Goal: Information Seeking & Learning: Learn about a topic

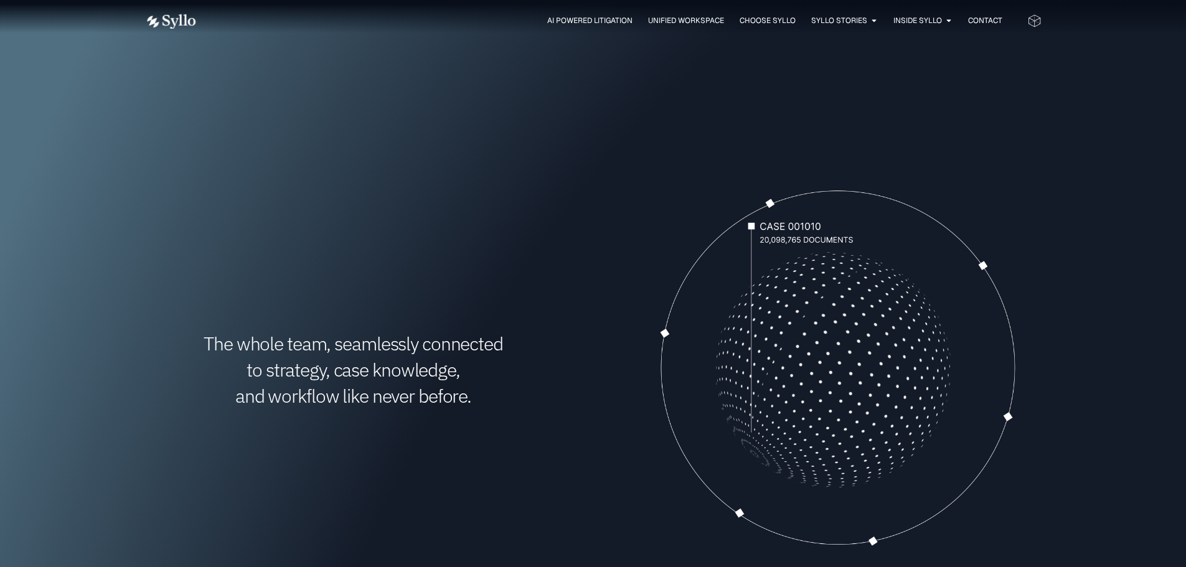
scroll to position [374, 0]
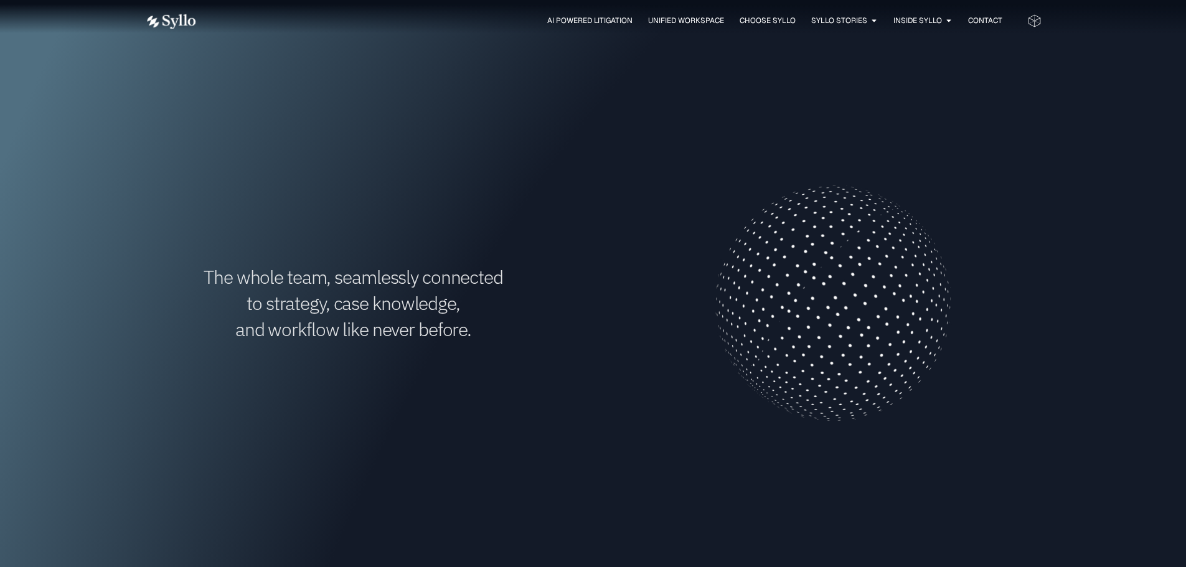
drag, startPoint x: 431, startPoint y: 255, endPoint x: 627, endPoint y: 92, distance: 254.7
click at [431, 255] on div "The whole team, seamlessly connected to strategy, case knowledge, and workflow …" at bounding box center [353, 303] width 417 height 417
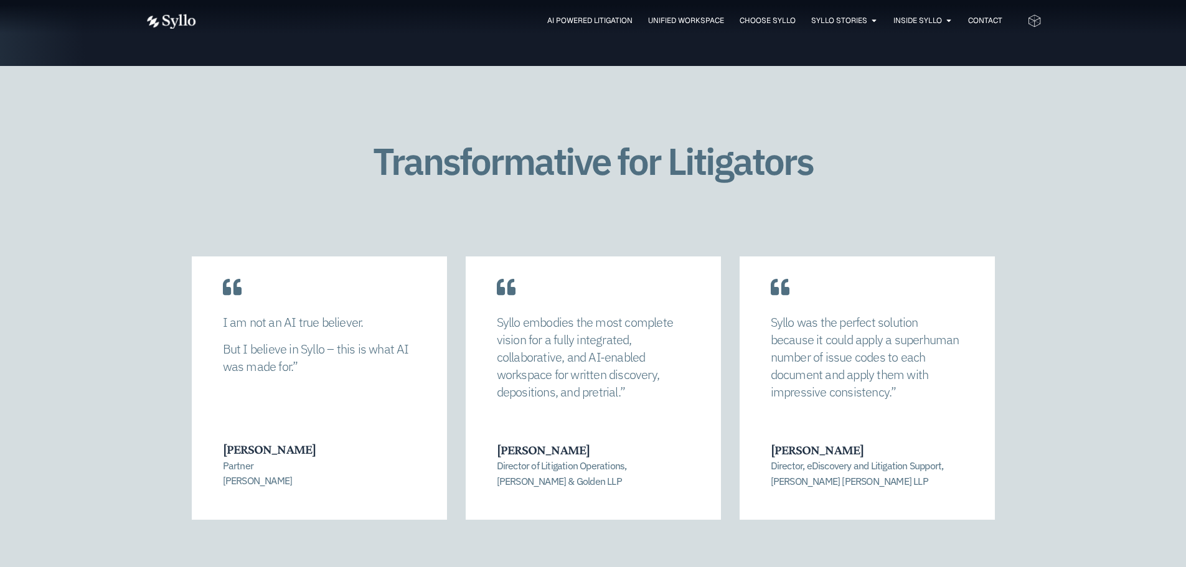
scroll to position [2677, 0]
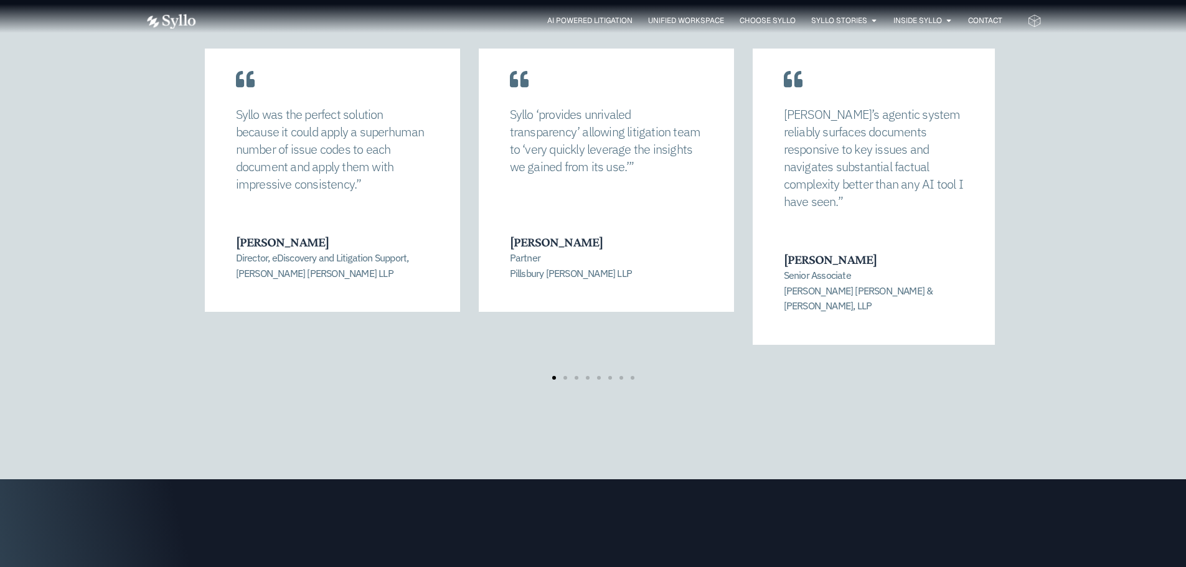
click at [384, 210] on div "Syllo was the perfect solution because it could apply a superhuman number of is…" at bounding box center [332, 169] width 255 height 286
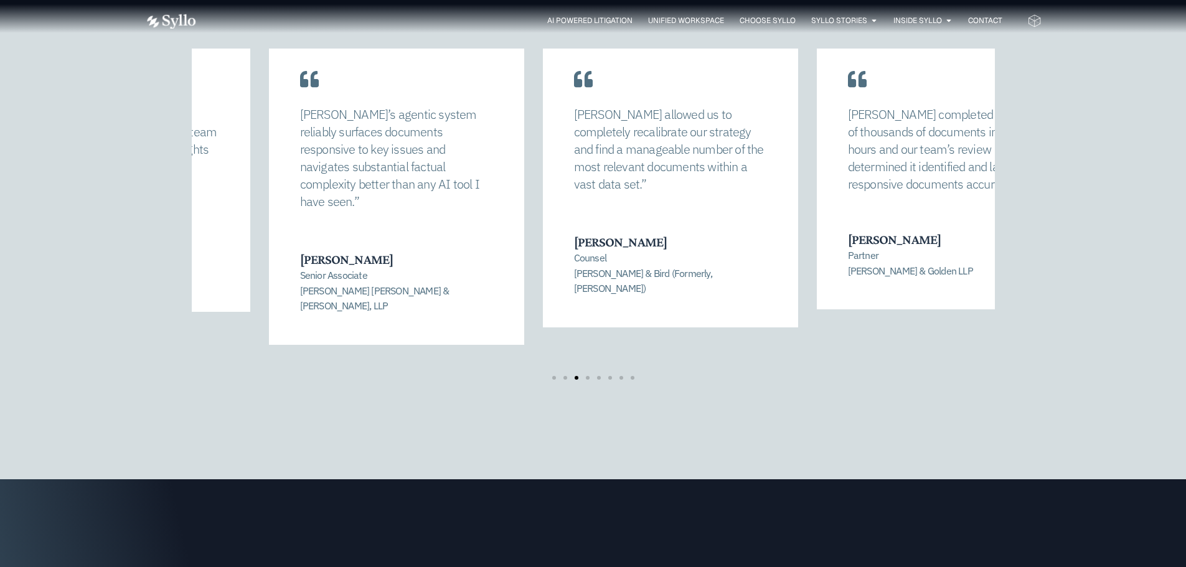
click at [507, 181] on div "Syllo’s agentic system reliably surfaces documents responsive to key issues and…" at bounding box center [396, 185] width 255 height 319
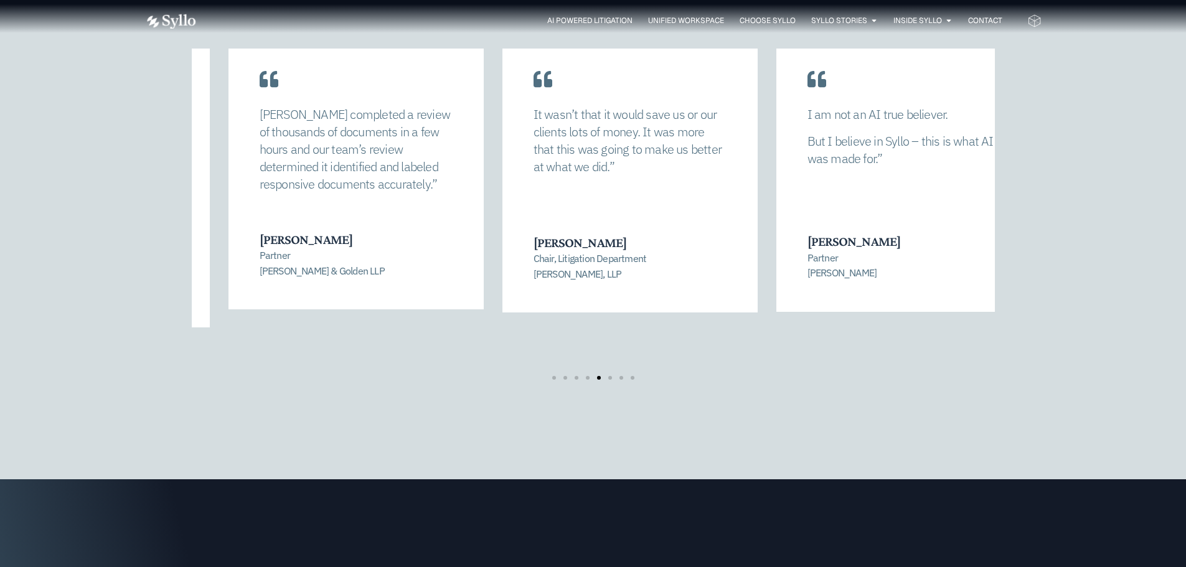
click at [390, 190] on p "Syllo completed a review of thousands of documents in a few hours and our team’…" at bounding box center [356, 149] width 193 height 87
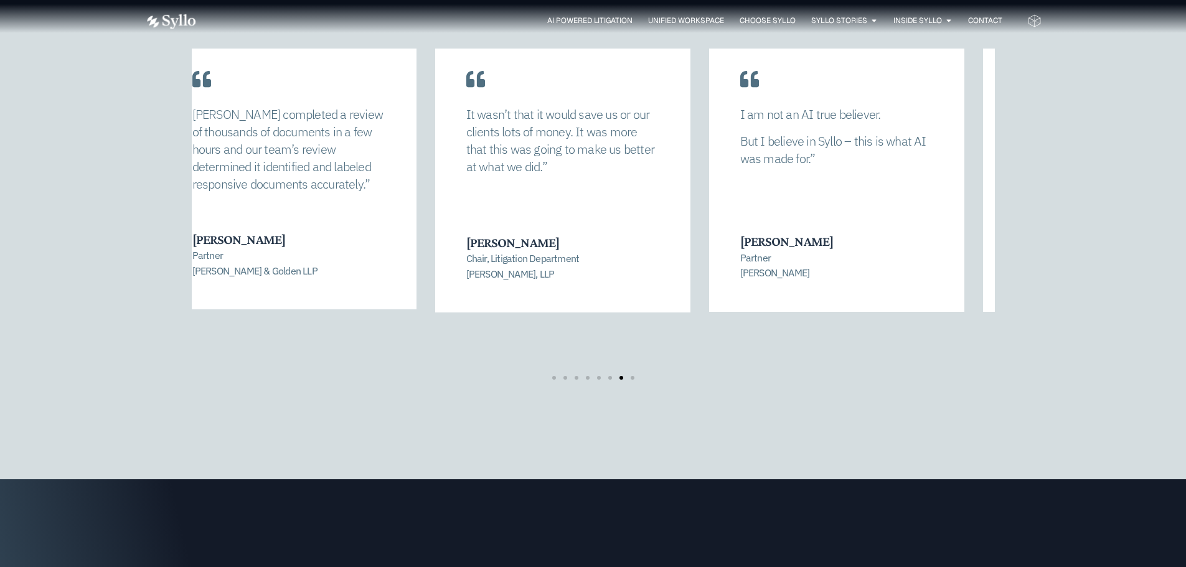
click at [232, 218] on div "Syllo completed a review of thousands of documents in a few hours and our team’…" at bounding box center [288, 168] width 255 height 284
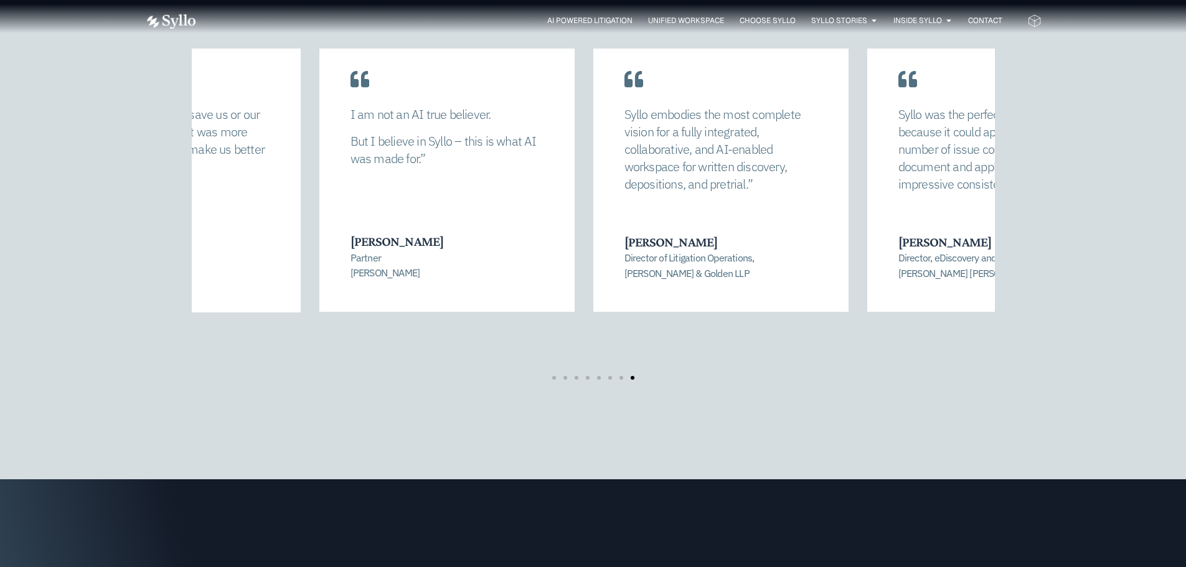
click at [604, 195] on div "Syllo embodies the most complete vision for a fully integrated, collaborative, …" at bounding box center [720, 169] width 255 height 286
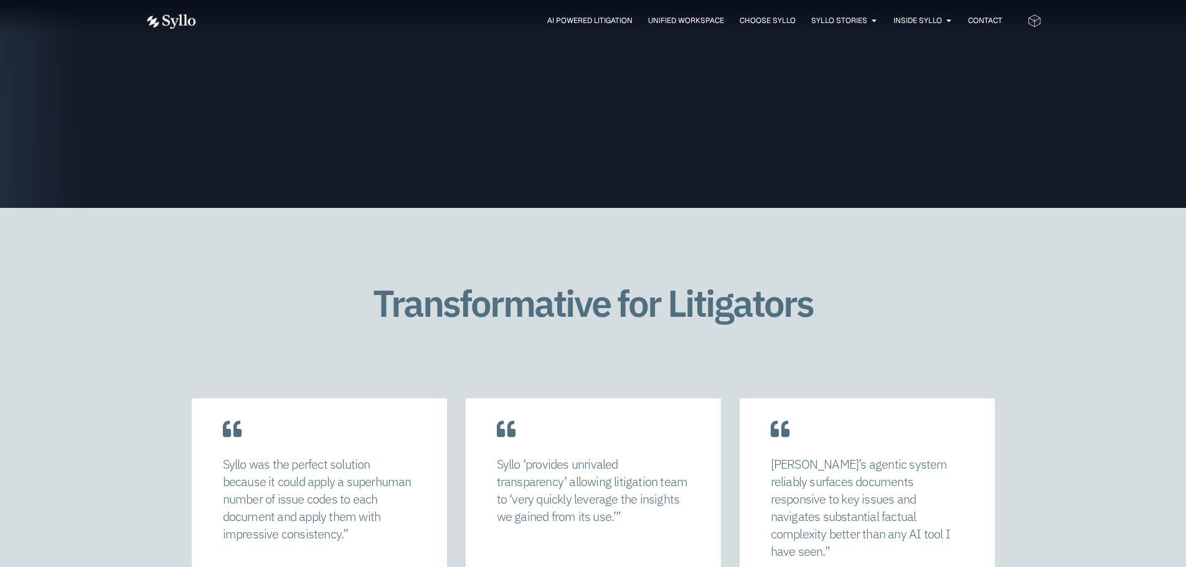
scroll to position [2303, 0]
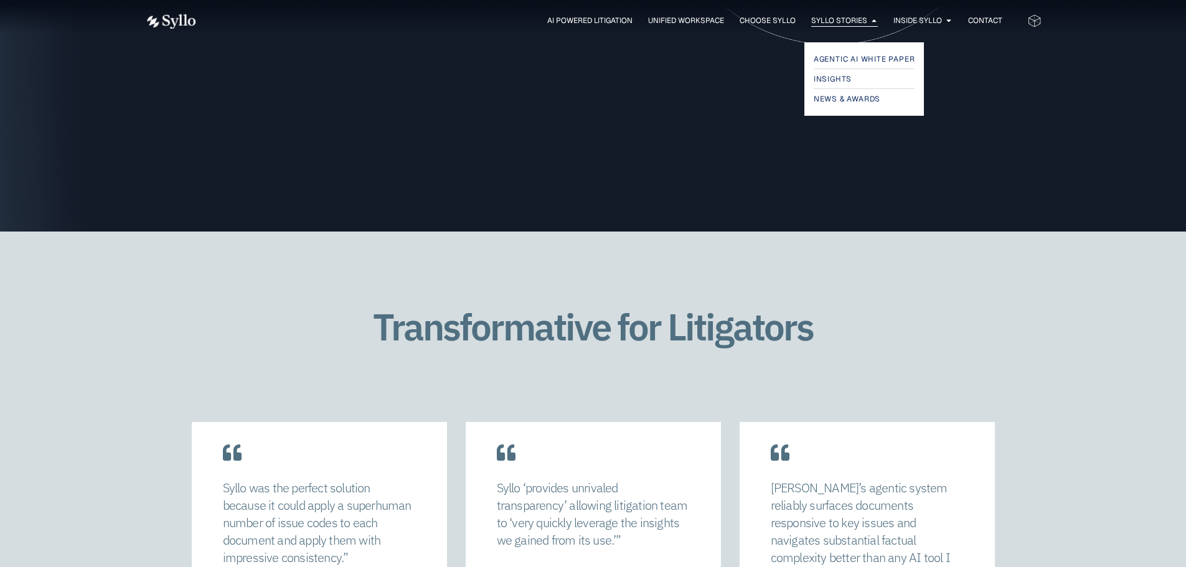
click at [842, 19] on span "Syllo Stories" at bounding box center [839, 20] width 56 height 11
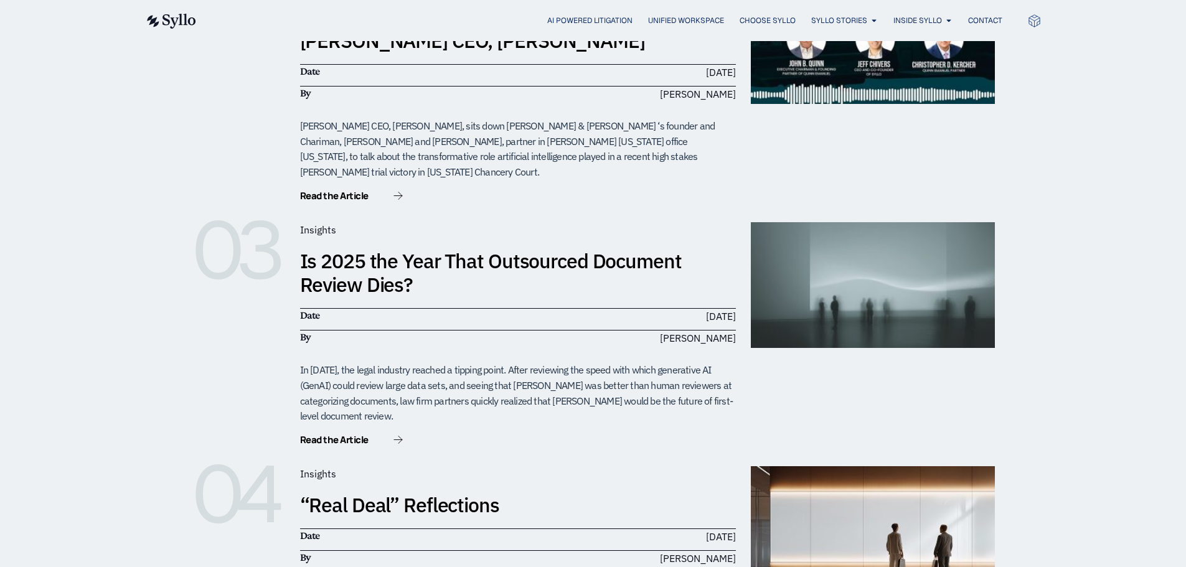
scroll to position [623, 0]
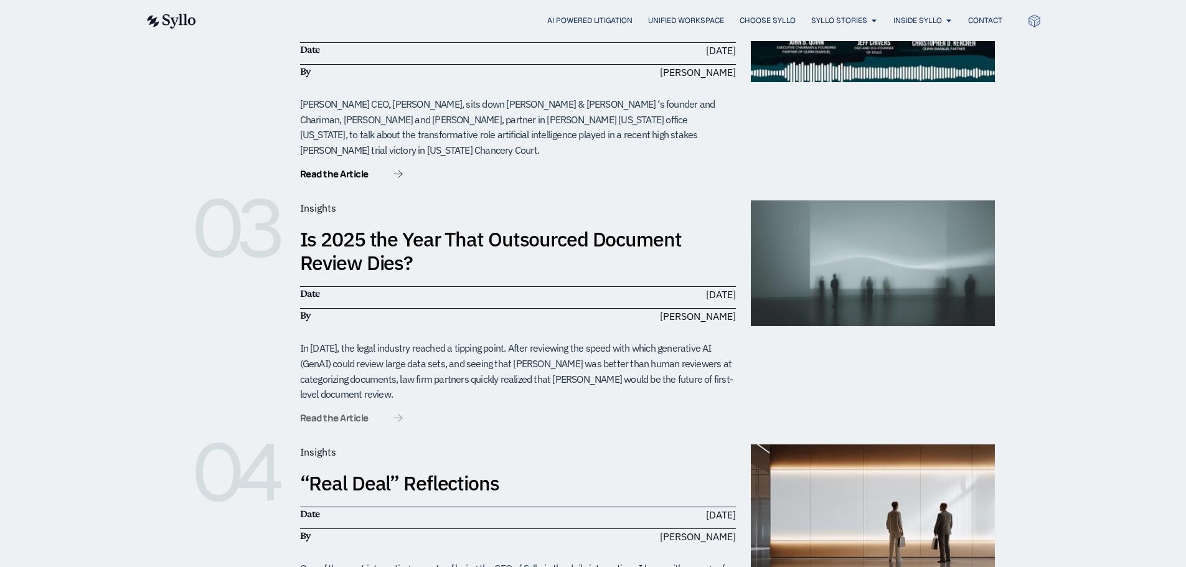
click at [335, 413] on span "Read the Article" at bounding box center [334, 417] width 68 height 9
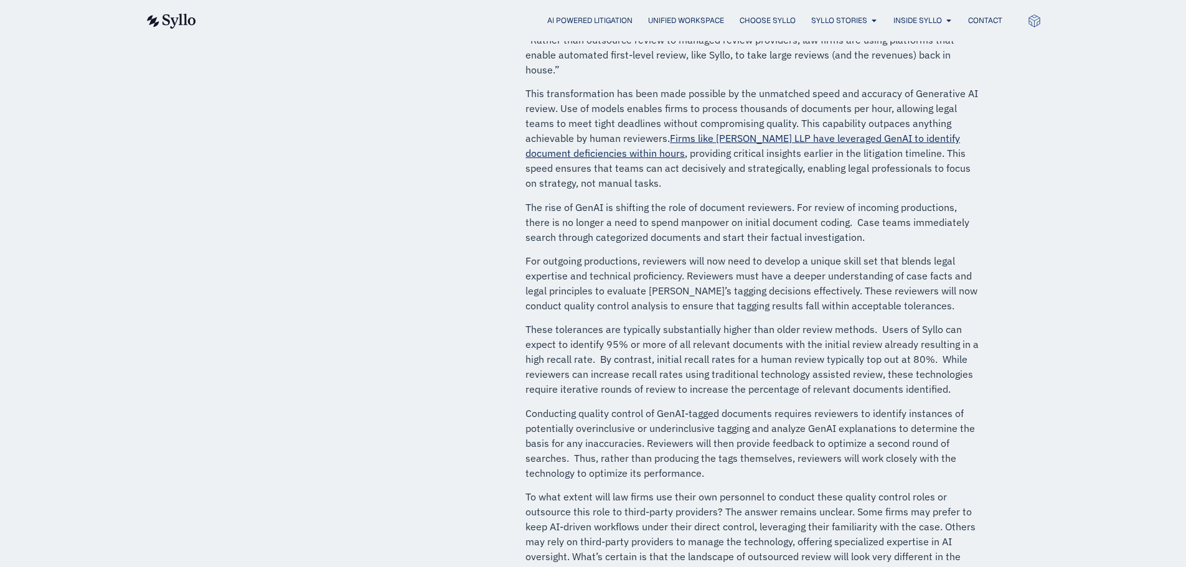
scroll to position [311, 0]
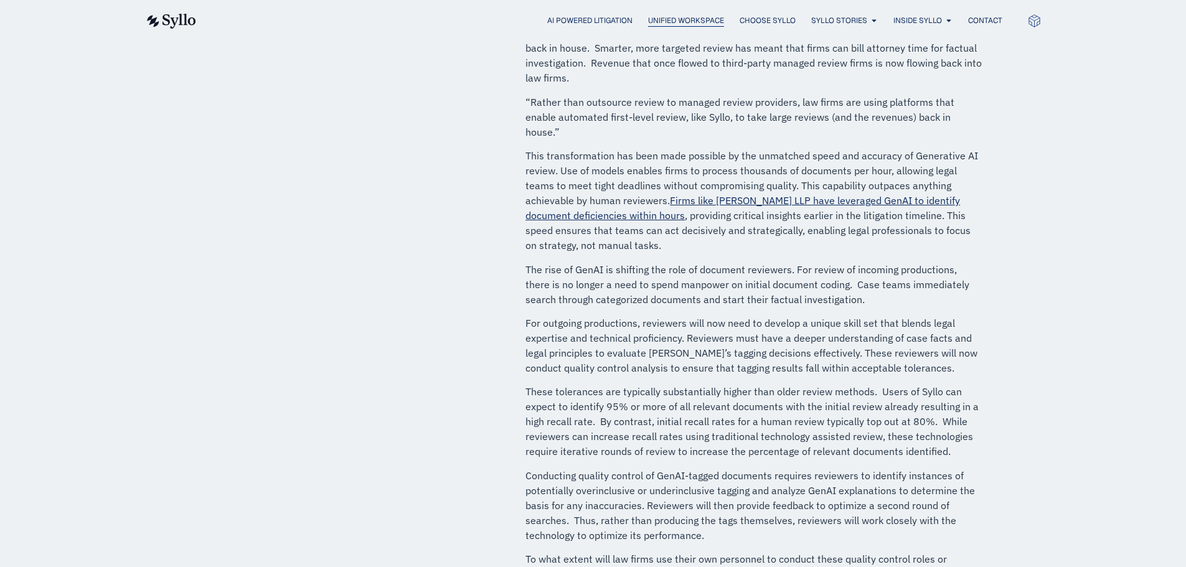
click at [668, 23] on span "Unified Workspace" at bounding box center [686, 20] width 76 height 11
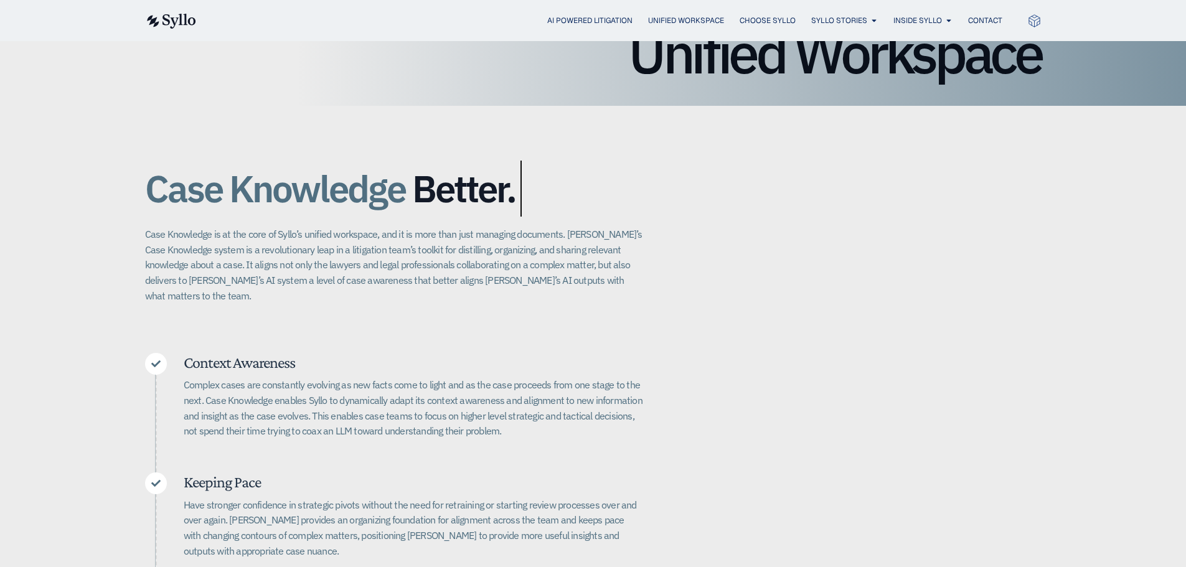
scroll to position [187, 0]
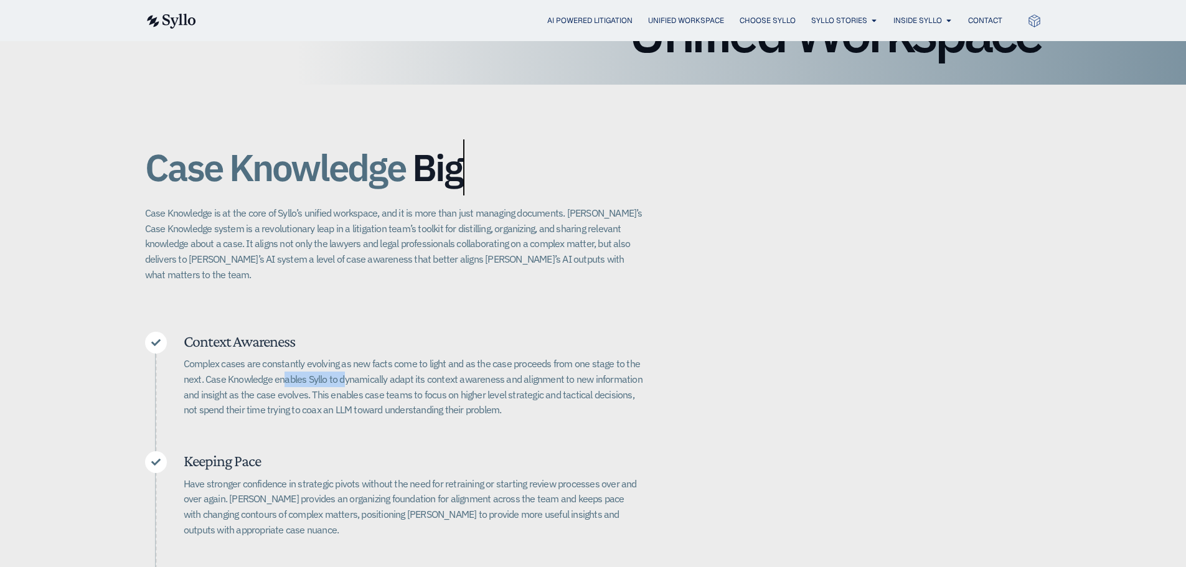
drag, startPoint x: 282, startPoint y: 369, endPoint x: 349, endPoint y: 367, distance: 66.6
click at [347, 368] on p "Complex cases are constantly evolving as new facts come to light and as the cas…" at bounding box center [413, 387] width 459 height 62
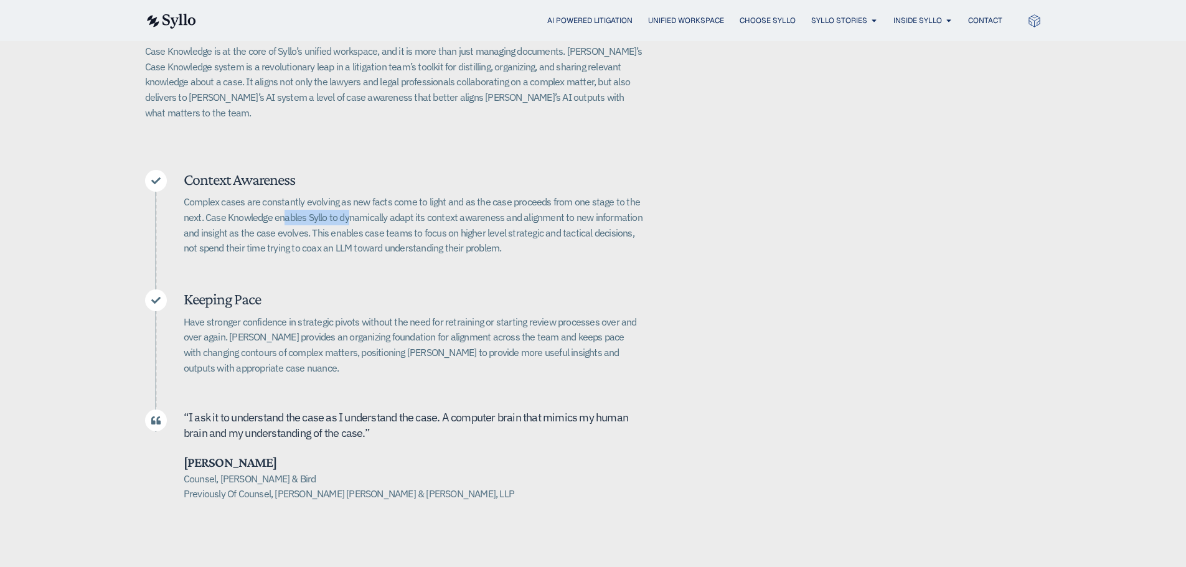
scroll to position [498, 0]
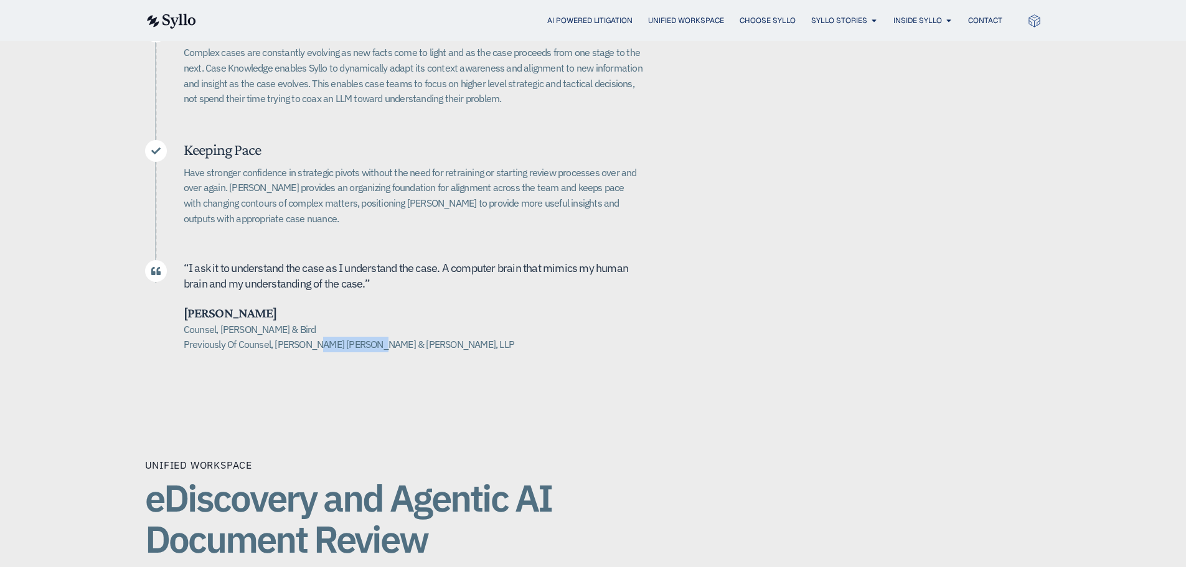
drag, startPoint x: 374, startPoint y: 327, endPoint x: 317, endPoint y: 332, distance: 56.8
click at [317, 332] on h5 "Counsel, Alston & Bird Previously Of Counsel, Quinn Emanuel Urquhart & Sullivan…" at bounding box center [413, 337] width 459 height 31
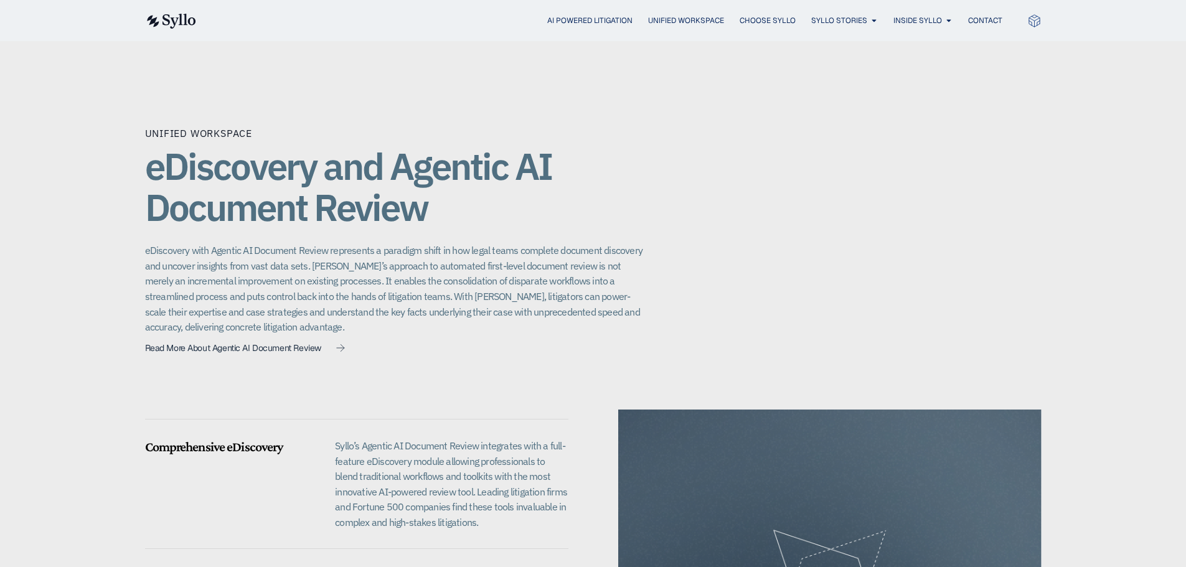
scroll to position [809, 0]
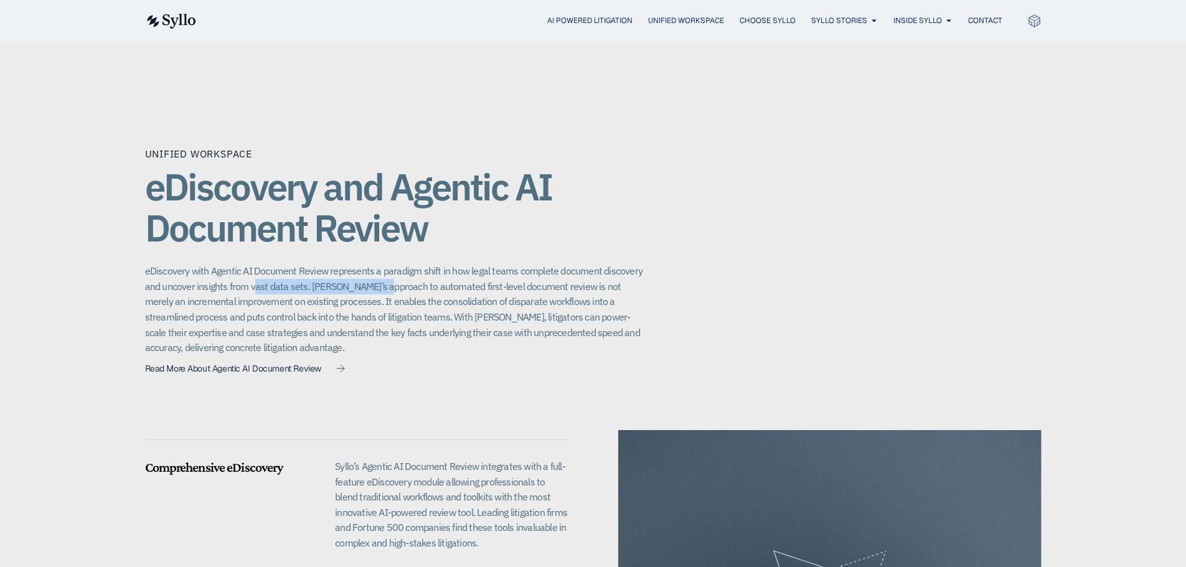
drag, startPoint x: 252, startPoint y: 268, endPoint x: 380, endPoint y: 271, distance: 128.3
click at [377, 271] on p "eDiscovery with Agentic AI Document Review represents a paradigm shift in how l…" at bounding box center [394, 309] width 498 height 92
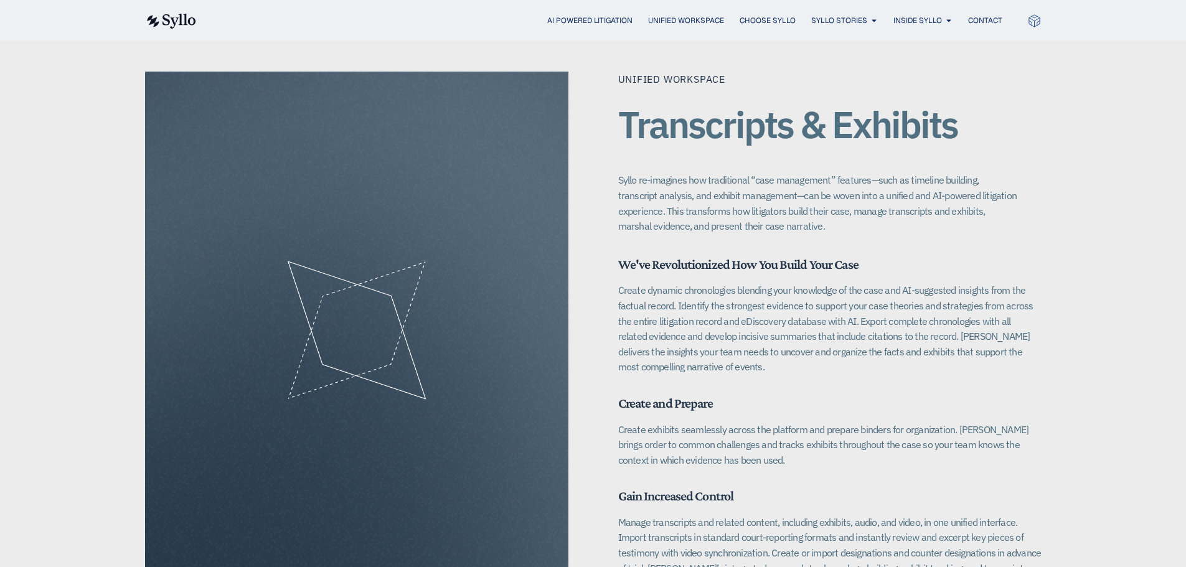
scroll to position [1619, 0]
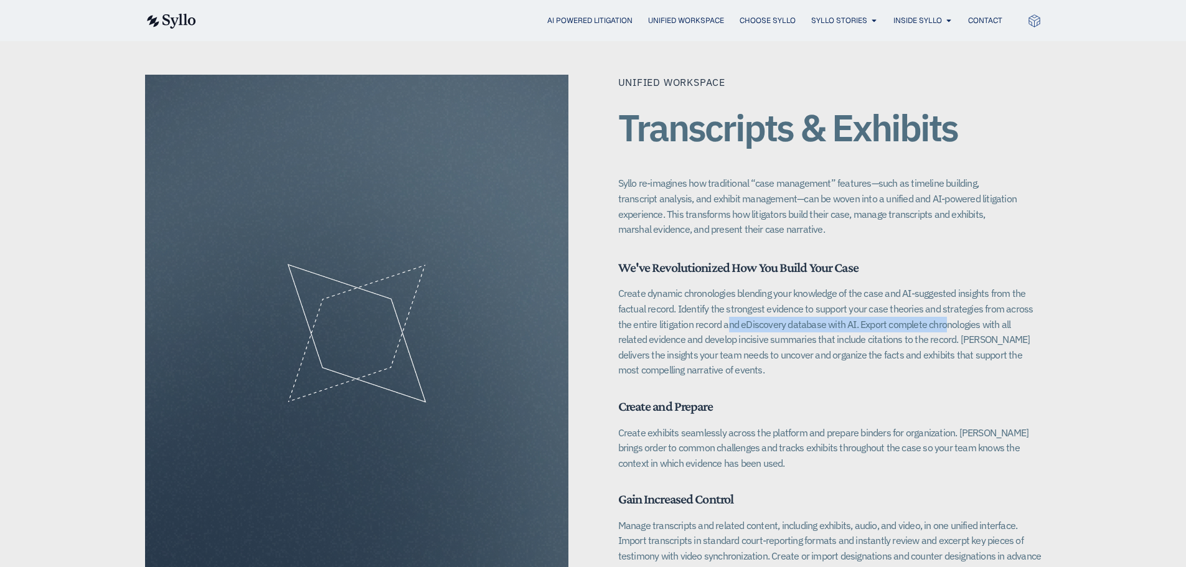
drag, startPoint x: 682, startPoint y: 306, endPoint x: 901, endPoint y: 308, distance: 219.7
click at [901, 308] on p "Create dynamic chronologies blending your knowledge of the case and AI-suggeste…" at bounding box center [829, 332] width 423 height 92
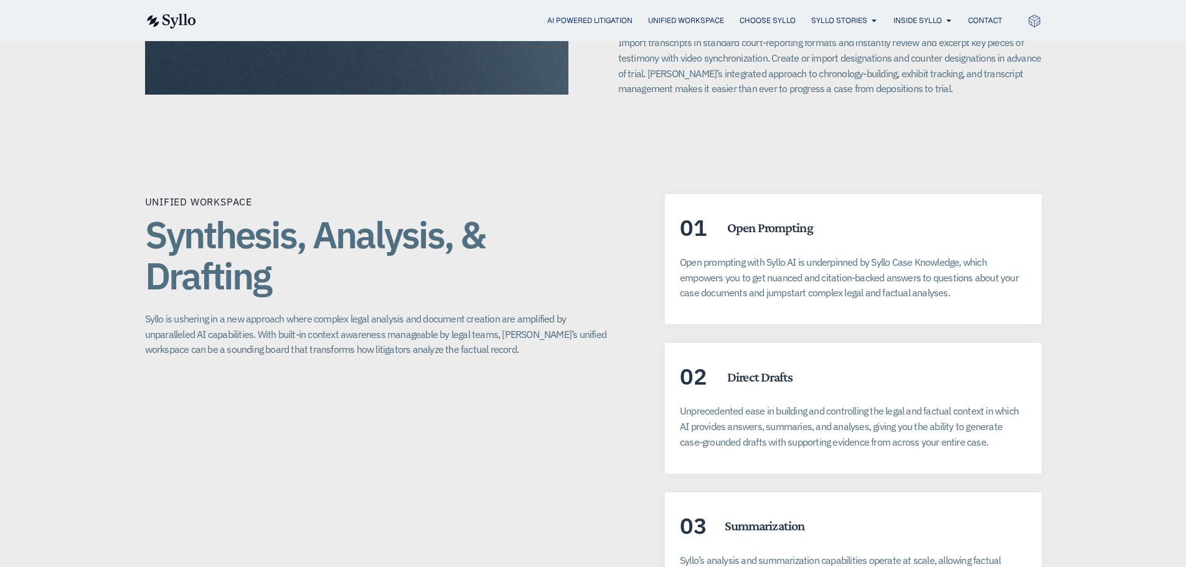
scroll to position [2179, 0]
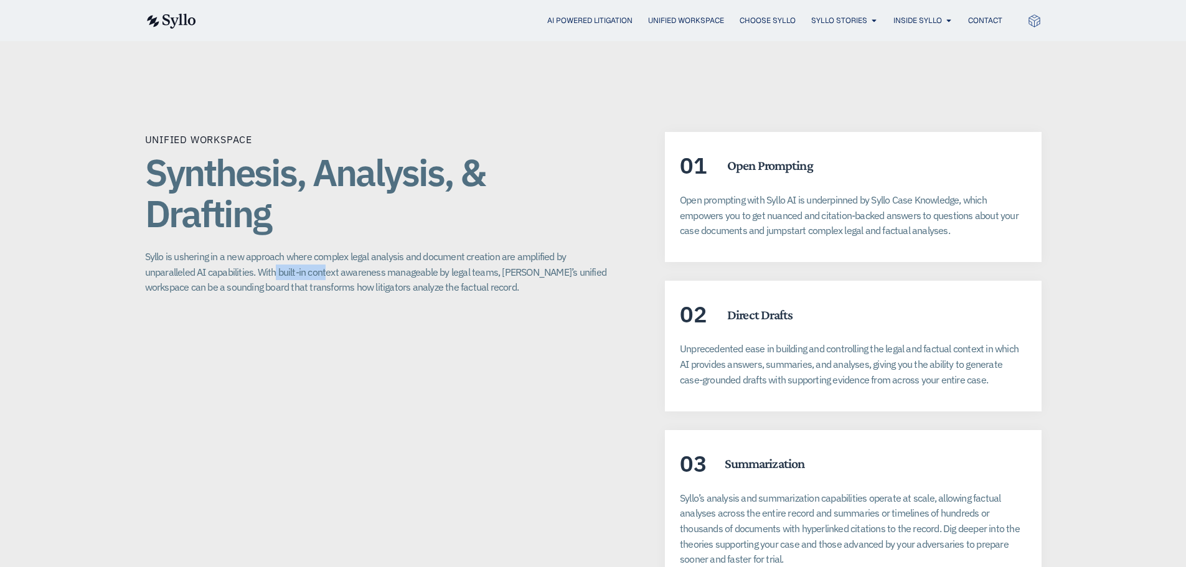
drag, startPoint x: 223, startPoint y: 255, endPoint x: 290, endPoint y: 261, distance: 66.8
click at [276, 258] on p "Syllo is ushering in a new approach where complex legal analysis and document c…" at bounding box center [380, 272] width 471 height 46
drag, startPoint x: 373, startPoint y: 271, endPoint x: 317, endPoint y: 268, distance: 56.1
click at [317, 268] on p "Syllo is ushering in a new approach where complex legal analysis and document c…" at bounding box center [380, 272] width 471 height 46
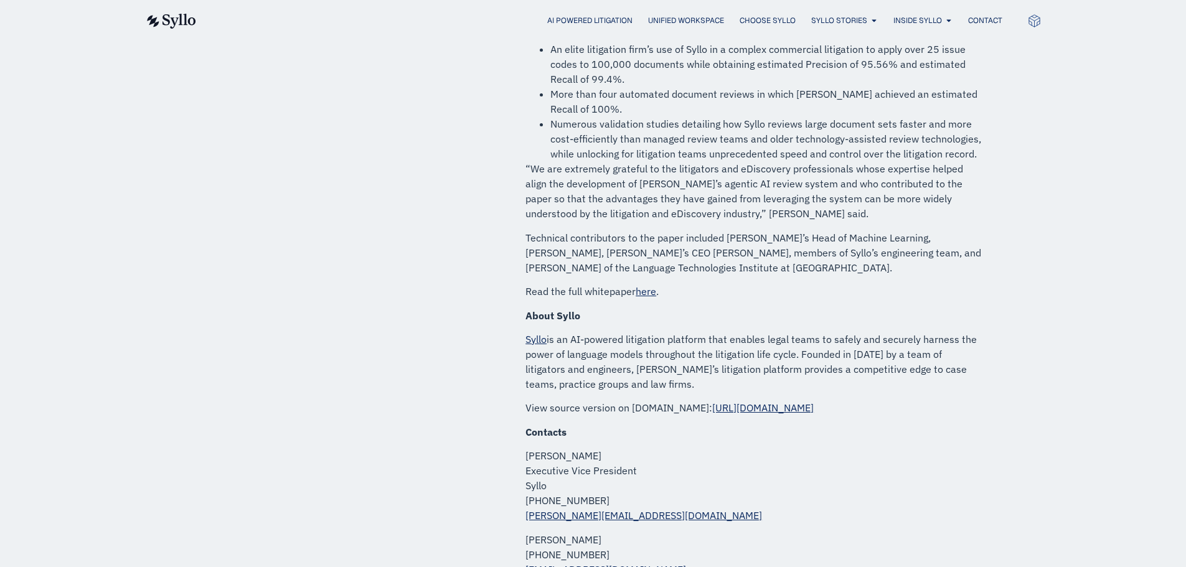
scroll to position [685, 0]
